Goal: Task Accomplishment & Management: Use online tool/utility

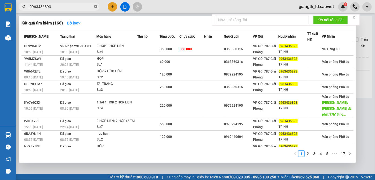
click at [96, 5] on icon "close-circle" at bounding box center [95, 6] width 3 height 3
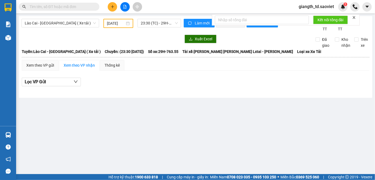
click at [89, 7] on input "text" at bounding box center [61, 7] width 63 height 6
type input "0963695303"
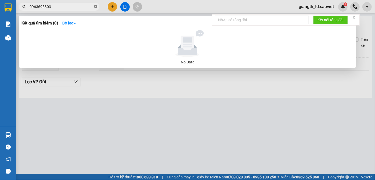
click at [95, 6] on icon "close-circle" at bounding box center [95, 6] width 3 height 3
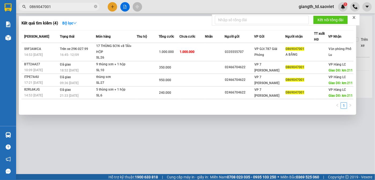
type input "0869047001"
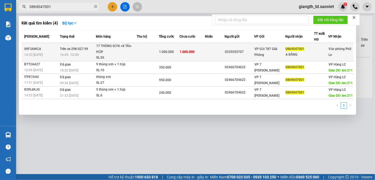
click at [103, 50] on div "17 THÙNG SƠN +8 TẢI+ HỘP" at bounding box center [116, 49] width 40 height 12
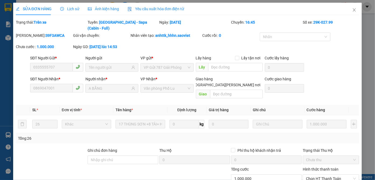
type input "0335555707"
type input "0869047001"
type input "A BẰNG"
type input "1.000.000"
